Goal: Task Accomplishment & Management: Use online tool/utility

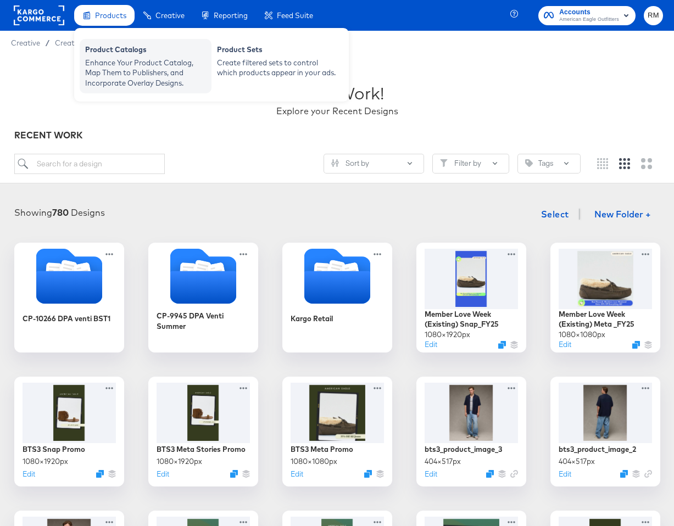
click at [120, 70] on div "Enhance Your Product Catalog, Map Them to Publishers, and Incorporate Overlay D…" at bounding box center [145, 73] width 121 height 31
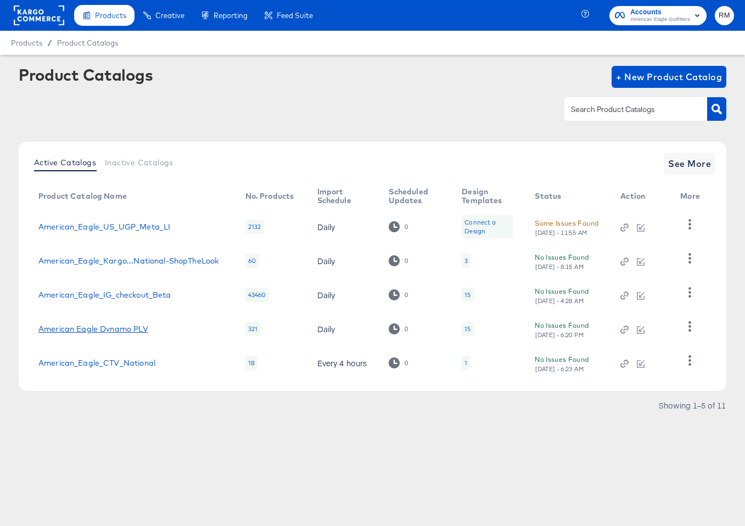
click at [120, 327] on link "American Eagle Dynamo PLV" at bounding box center [93, 329] width 110 height 9
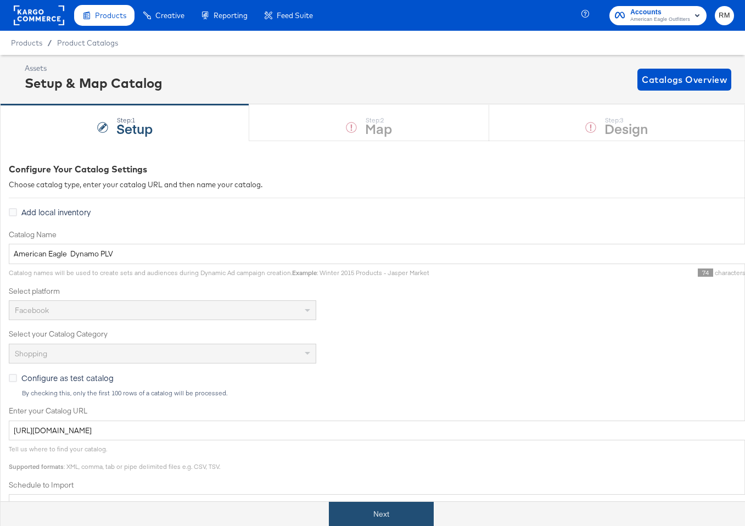
click at [384, 508] on button "Next" at bounding box center [381, 514] width 105 height 25
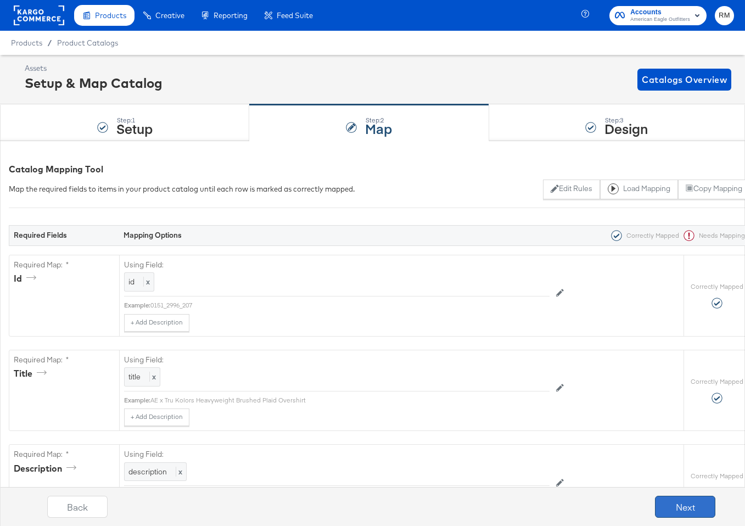
click at [673, 510] on button "Next" at bounding box center [685, 507] width 60 height 22
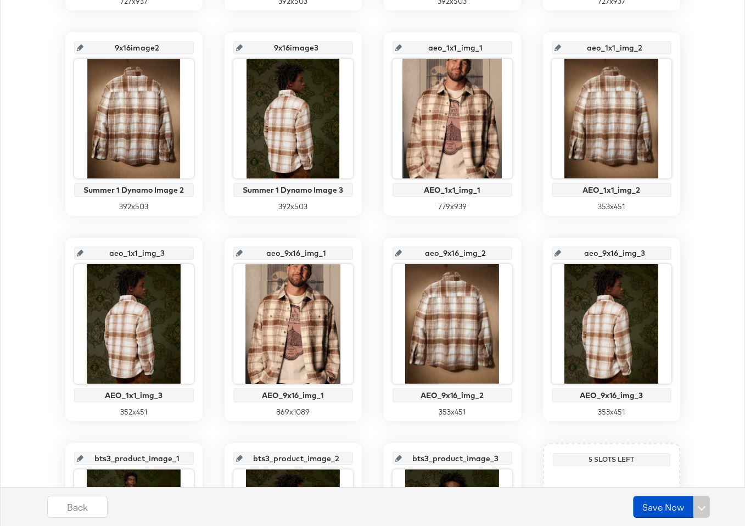
scroll to position [433, 0]
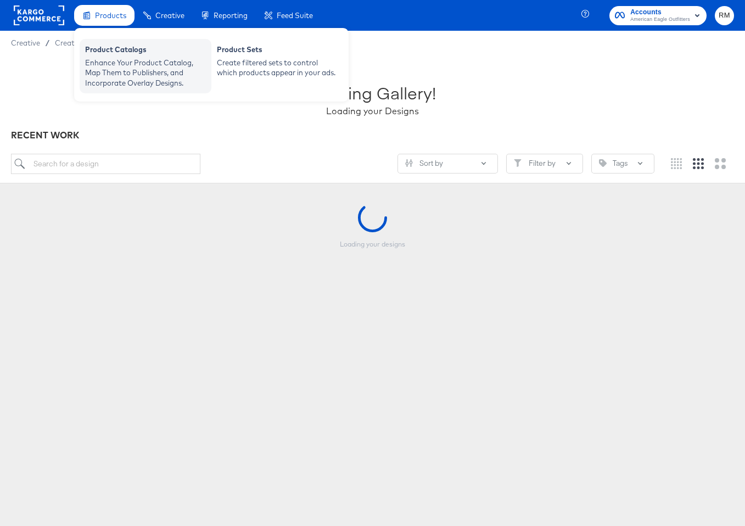
click at [116, 73] on div "Enhance Your Product Catalog, Map Them to Publishers, and Incorporate Overlay D…" at bounding box center [145, 73] width 121 height 31
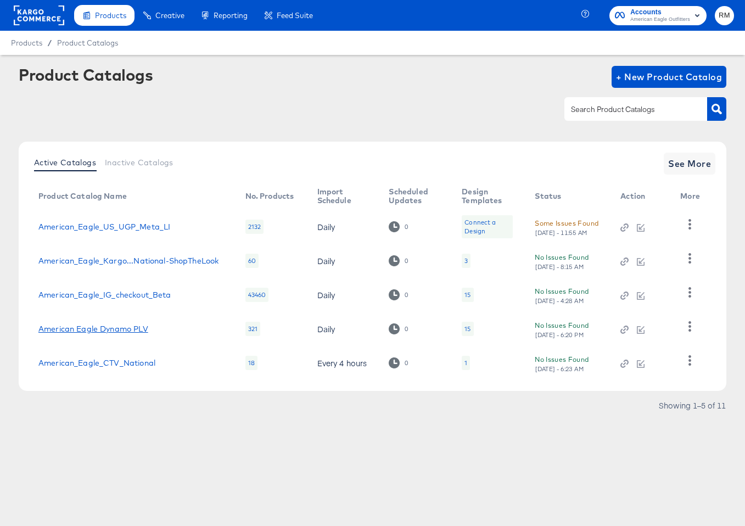
click at [114, 330] on link "American Eagle Dynamo PLV" at bounding box center [93, 329] width 110 height 9
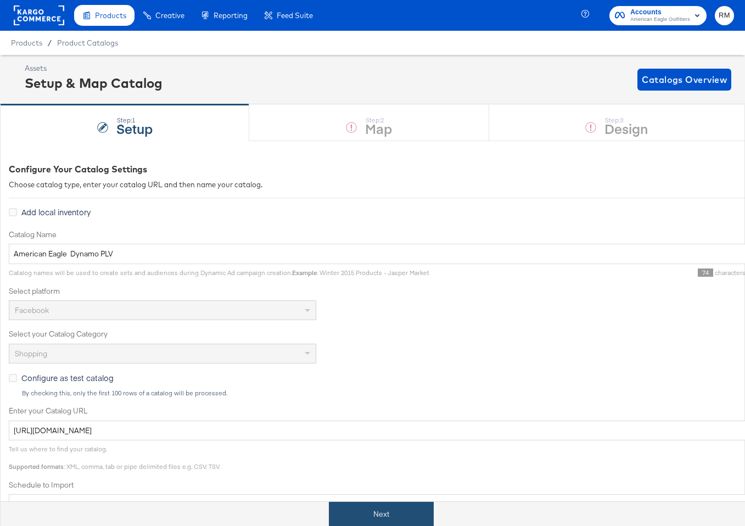
click at [356, 508] on button "Next" at bounding box center [381, 514] width 105 height 25
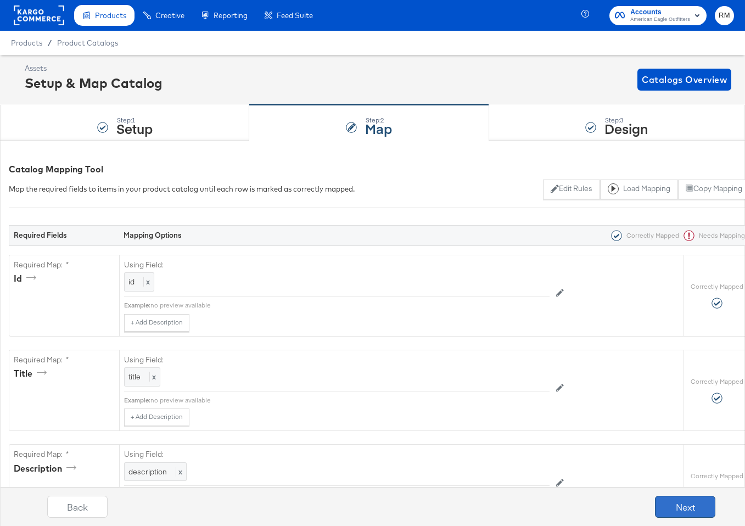
click at [676, 499] on button "Next" at bounding box center [685, 507] width 60 height 22
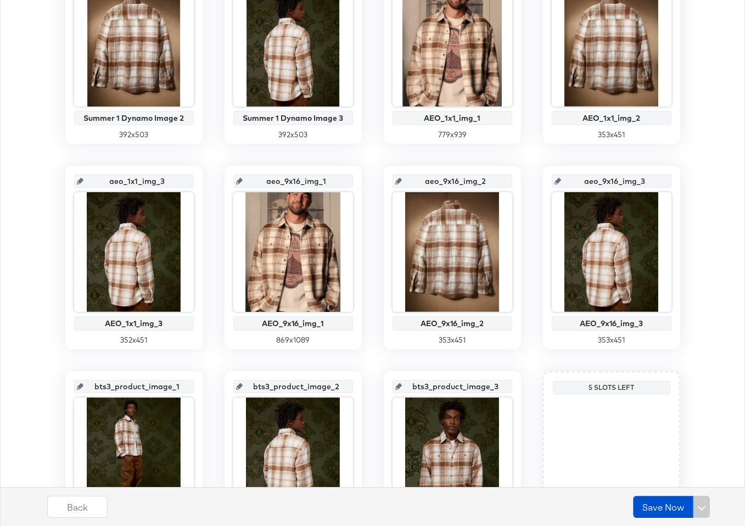
scroll to position [528, 0]
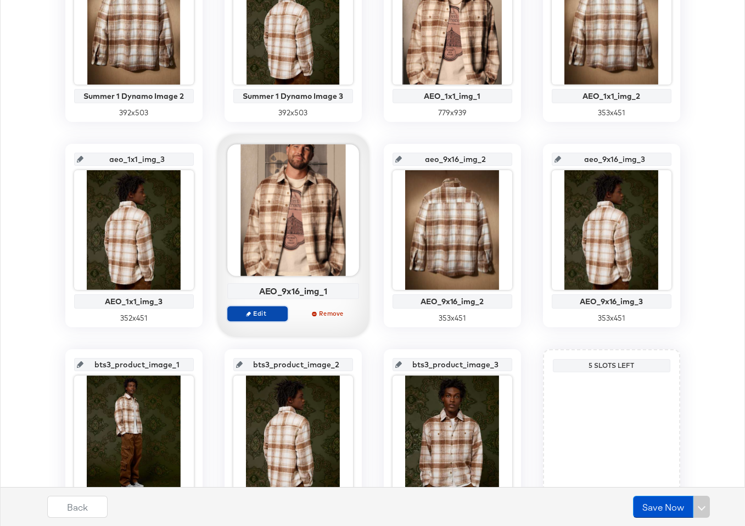
click at [270, 309] on span "Edit" at bounding box center [257, 313] width 51 height 8
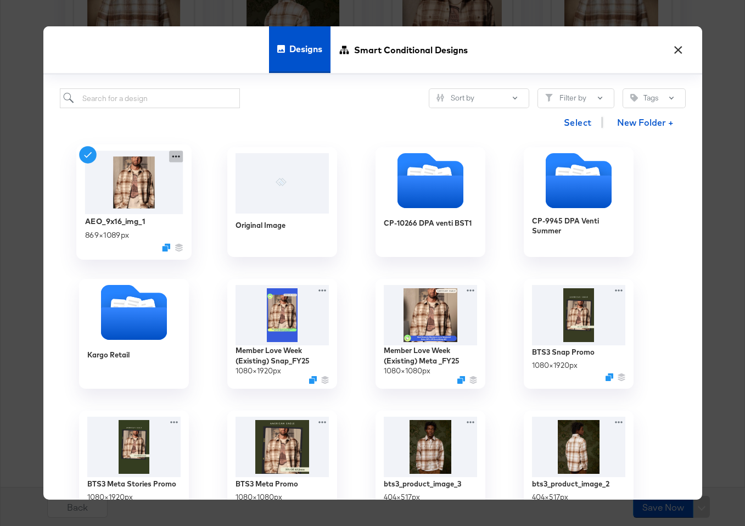
click at [175, 156] on icon at bounding box center [176, 157] width 14 height 12
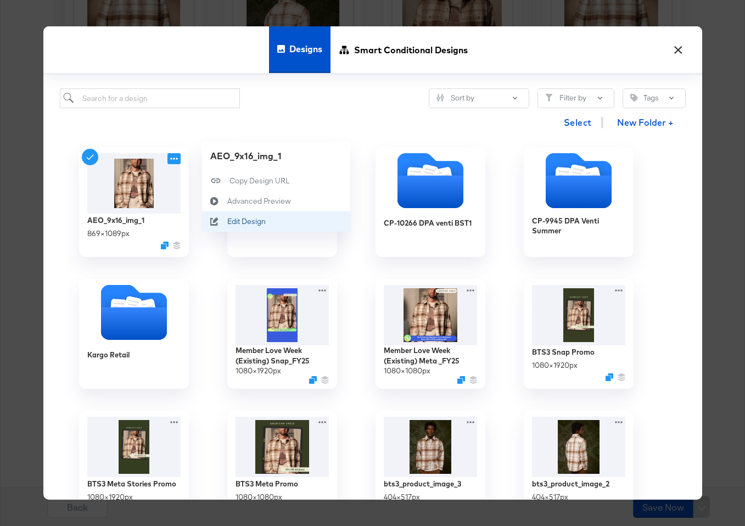
click at [227, 222] on div "Edit Design Edit Design" at bounding box center [227, 222] width 0 height 0
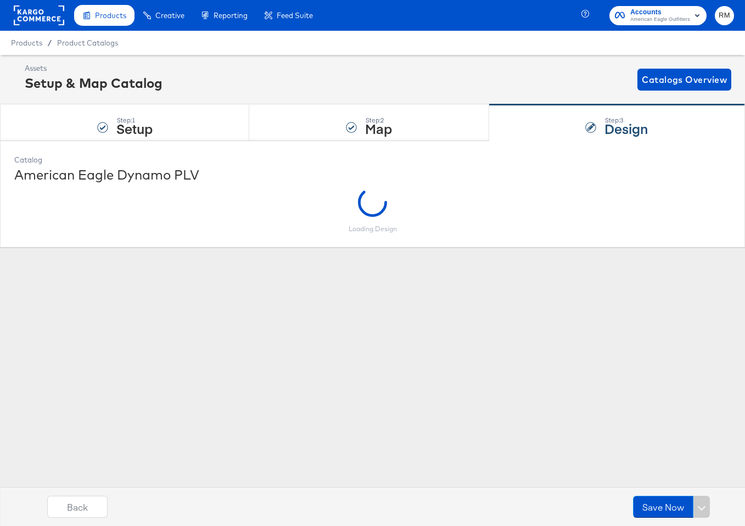
scroll to position [0, 0]
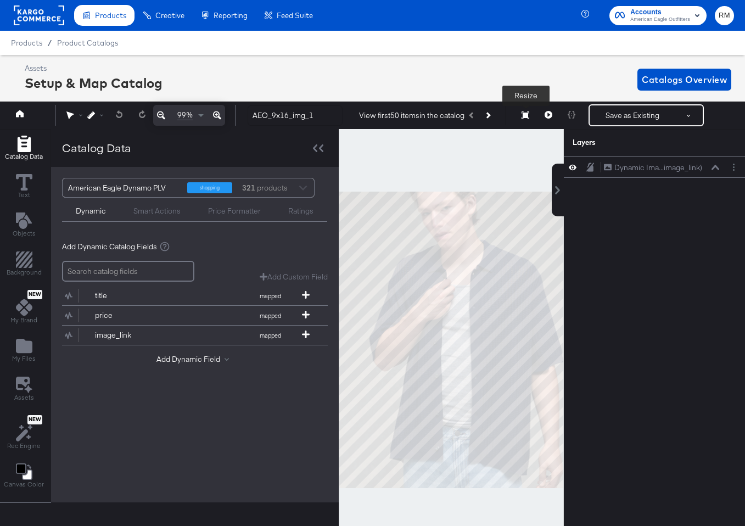
click at [525, 118] on icon at bounding box center [526, 115] width 8 height 8
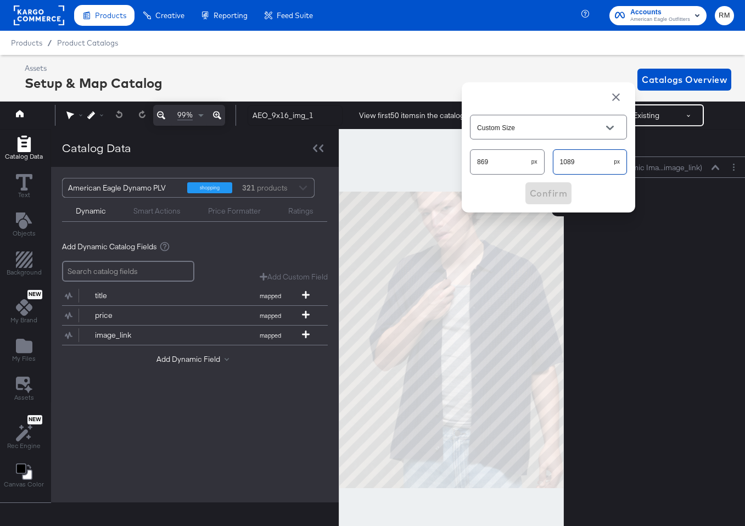
click at [581, 157] on input "1089" at bounding box center [583, 158] width 61 height 24
click at [580, 171] on div "1089 px" at bounding box center [590, 161] width 75 height 25
click at [583, 160] on input "1089" at bounding box center [583, 158] width 61 height 24
type input "1091"
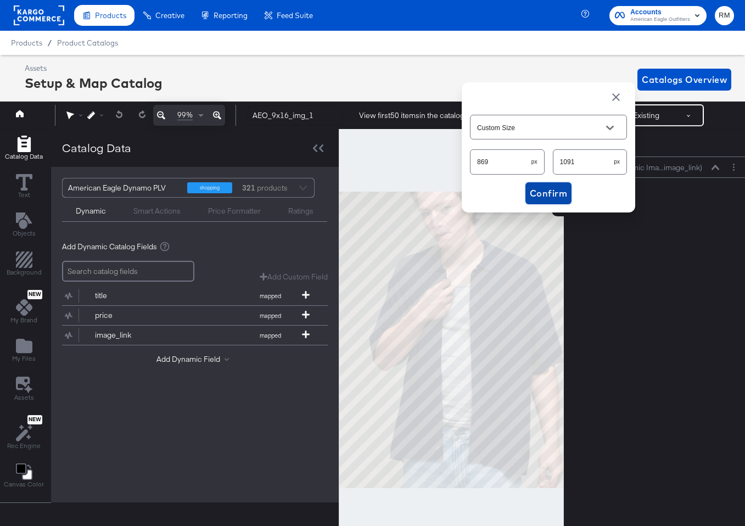
click at [560, 183] on button "Confirm" at bounding box center [548, 193] width 46 height 22
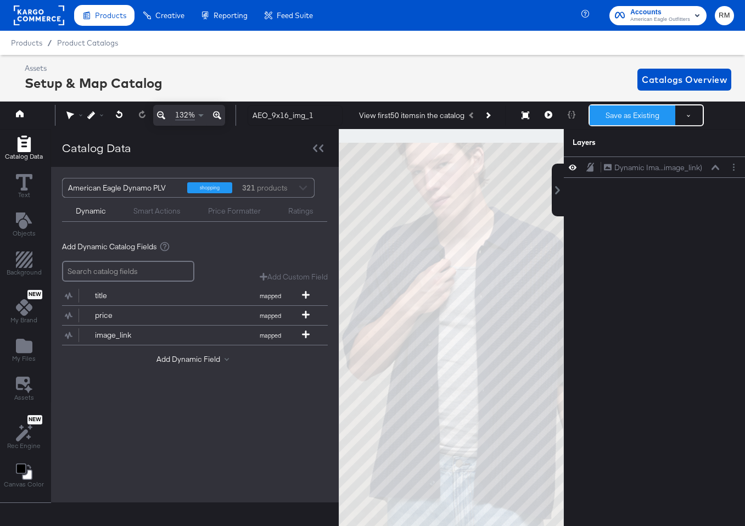
click at [619, 115] on button "Save as Existing" at bounding box center [633, 115] width 86 height 20
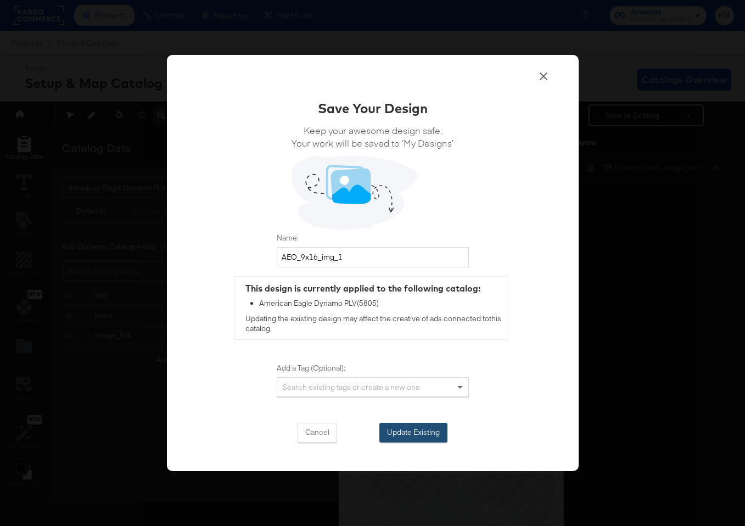
click at [407, 433] on button "Update Existing" at bounding box center [413, 433] width 68 height 20
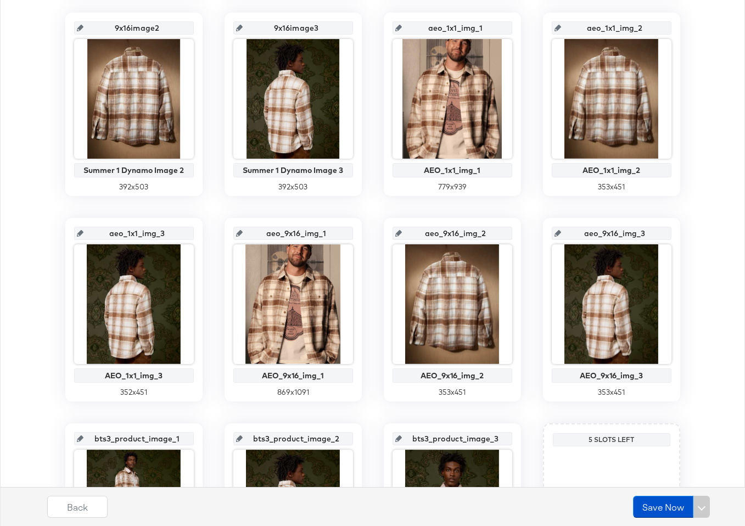
scroll to position [439, 0]
